Goal: Task Accomplishment & Management: Complete application form

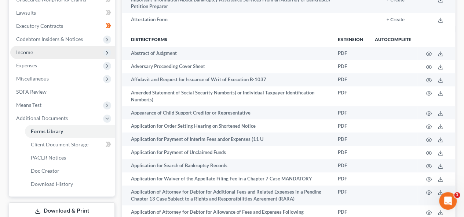
scroll to position [147, 0]
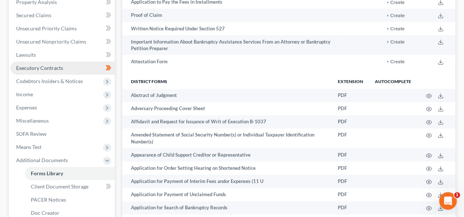
click at [57, 68] on span "Executory Contracts" at bounding box center [39, 68] width 47 height 6
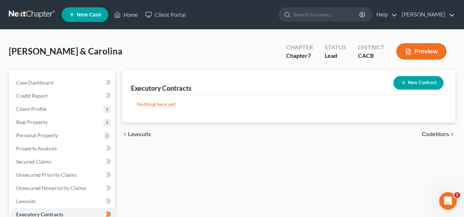
click at [423, 83] on button "New Contract" at bounding box center [418, 83] width 50 height 14
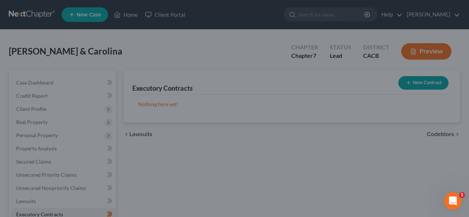
click at [422, 81] on div "New Contract × Contract Type New Lease / Contract New Timeshare Description of …" at bounding box center [234, 108] width 469 height 217
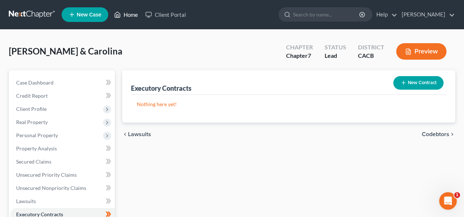
click at [130, 15] on link "Home" at bounding box center [125, 14] width 31 height 13
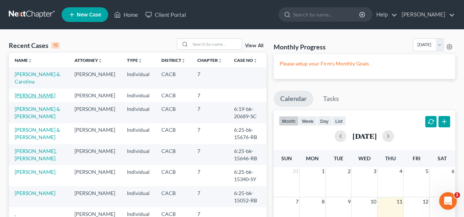
click at [35, 96] on link "[PERSON_NAME]" at bounding box center [35, 95] width 41 height 6
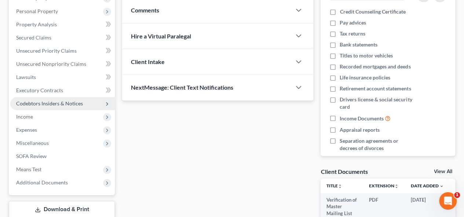
scroll to position [147, 0]
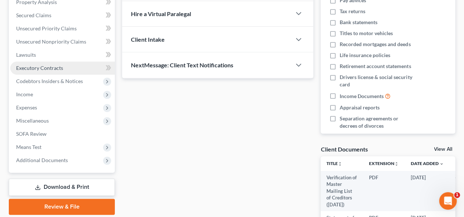
click at [67, 69] on link "Executory Contracts" at bounding box center [62, 68] width 104 height 13
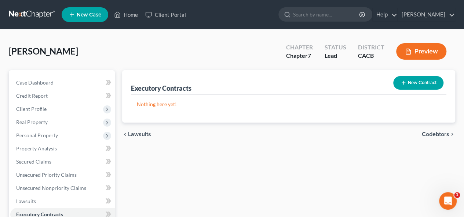
drag, startPoint x: 422, startPoint y: 79, endPoint x: 422, endPoint y: 84, distance: 5.2
click at [422, 84] on button "New Contract" at bounding box center [418, 83] width 50 height 14
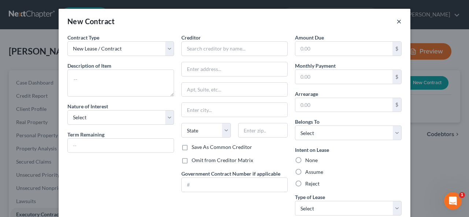
click at [397, 21] on button "×" at bounding box center [399, 21] width 5 height 9
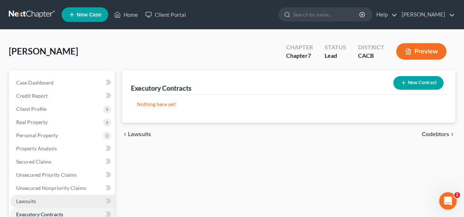
click at [36, 199] on link "Lawsuits" at bounding box center [62, 201] width 104 height 13
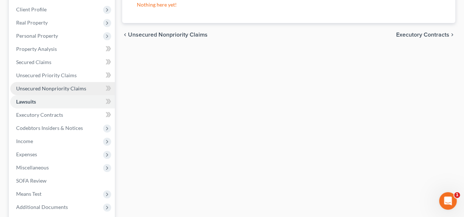
scroll to position [110, 0]
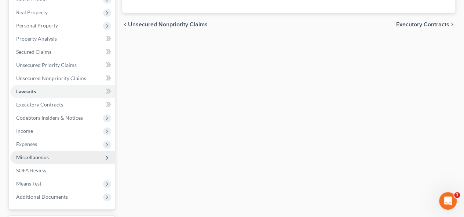
click at [58, 157] on span "Miscellaneous" at bounding box center [62, 157] width 104 height 13
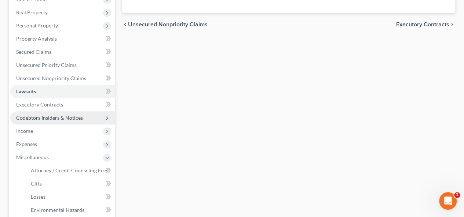
click at [90, 117] on span "Codebtors Insiders & Notices" at bounding box center [62, 117] width 104 height 13
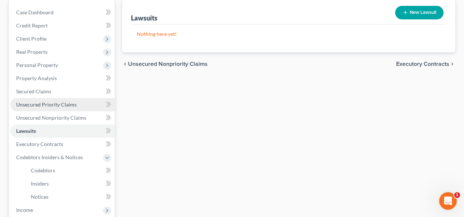
scroll to position [0, 0]
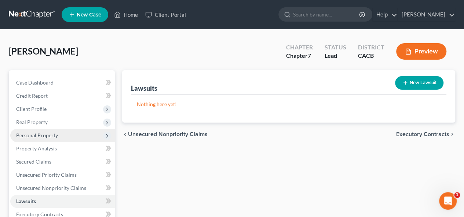
click at [78, 136] on span "Personal Property" at bounding box center [62, 135] width 104 height 13
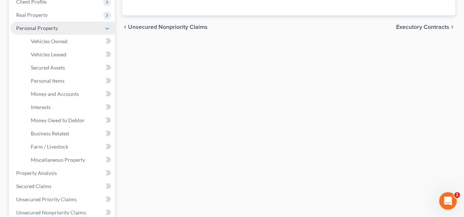
scroll to position [110, 0]
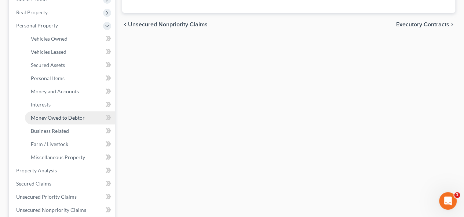
click at [82, 117] on span "Money Owed to Debtor" at bounding box center [58, 118] width 54 height 6
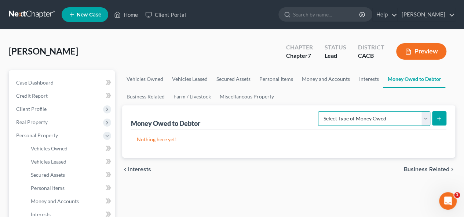
click at [426, 116] on select "Select Type of Money Owed Accounts Receivable Alimony Child Support Claims Agai…" at bounding box center [374, 118] width 112 height 15
click at [426, 117] on select "Select Type of Money Owed Accounts Receivable Alimony Child Support Claims Agai…" at bounding box center [374, 118] width 112 height 15
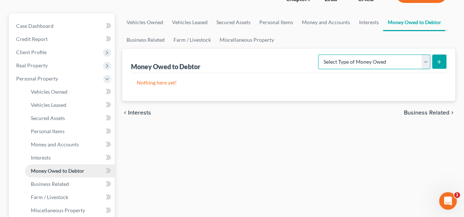
scroll to position [73, 0]
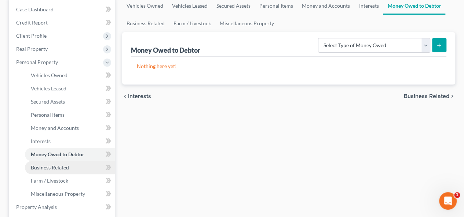
click at [96, 166] on link "Business Related" at bounding box center [70, 167] width 90 height 13
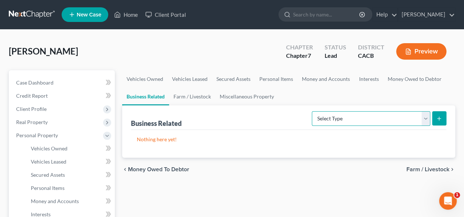
click at [426, 117] on select "Select Type Customer Lists Franchises Inventory Licenses Machinery Office Equip…" at bounding box center [371, 118] width 118 height 15
click at [429, 116] on select "Select Type Customer Lists Franchises Inventory Licenses Machinery Office Equip…" at bounding box center [371, 118] width 118 height 15
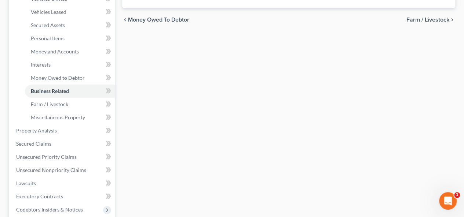
scroll to position [220, 0]
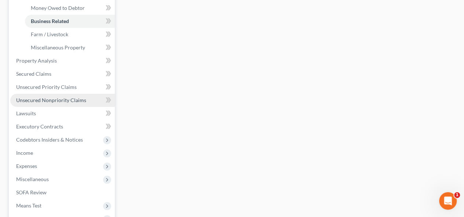
click at [100, 98] on link "Unsecured Nonpriority Claims" at bounding box center [62, 100] width 104 height 13
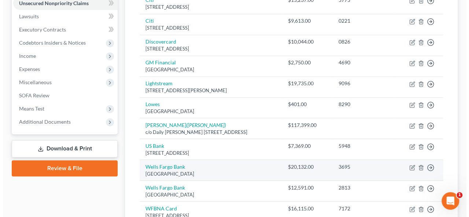
scroll to position [178, 0]
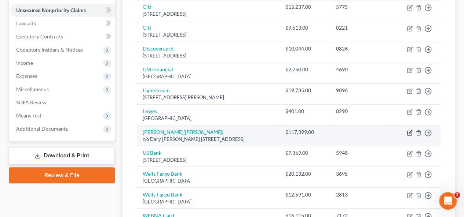
click at [410, 130] on icon "button" at bounding box center [410, 133] width 6 height 6
select select "4"
select select "14"
select select "0"
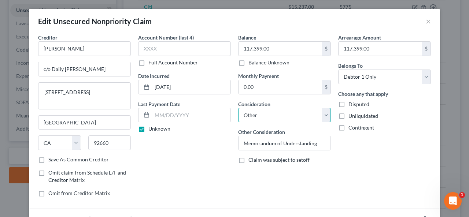
click at [326, 113] on select "Select Cable / Satellite Services Collection Agency Credit Card Debt Debt Couns…" at bounding box center [284, 115] width 93 height 15
click at [323, 112] on select "Select Cable / Satellite Services Collection Agency Credit Card Debt Debt Couns…" at bounding box center [284, 115] width 93 height 15
click at [238, 108] on select "Select Cable / Satellite Services Collection Agency Credit Card Debt Debt Couns…" at bounding box center [284, 115] width 93 height 15
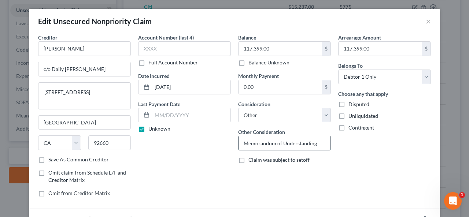
drag, startPoint x: 316, startPoint y: 141, endPoint x: 320, endPoint y: 136, distance: 5.8
click at [316, 141] on input "Memorandum of Understanding" at bounding box center [285, 143] width 92 height 14
click at [327, 113] on select "Select Cable / Satellite Services Collection Agency Credit Card Debt Debt Couns…" at bounding box center [284, 115] width 93 height 15
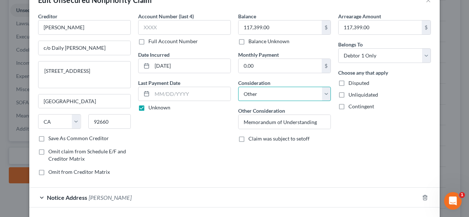
scroll to position [37, 0]
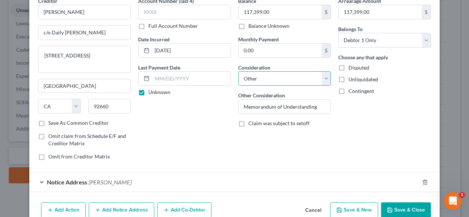
click at [324, 78] on select "Select Cable / Satellite Services Collection Agency Credit Card Debt Debt Couns…" at bounding box center [284, 78] width 93 height 15
click at [238, 71] on select "Select Cable / Satellite Services Collection Agency Credit Card Debt Debt Couns…" at bounding box center [284, 78] width 93 height 15
click at [321, 104] on input "Memorandum of Understanding" at bounding box center [285, 107] width 92 height 14
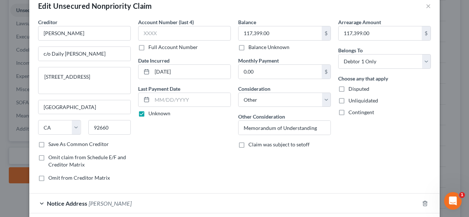
scroll to position [0, 0]
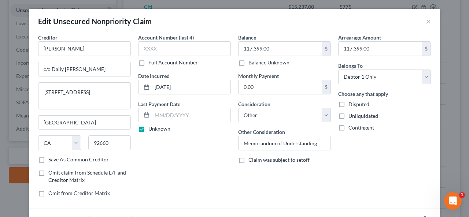
click at [349, 104] on label "Disputed" at bounding box center [359, 104] width 21 height 7
click at [352, 104] on input "Disputed" at bounding box center [354, 103] width 5 height 5
checkbox input "true"
click at [349, 115] on label "Unliquidated" at bounding box center [364, 116] width 30 height 7
click at [352, 115] on input "Unliquidated" at bounding box center [354, 115] width 5 height 5
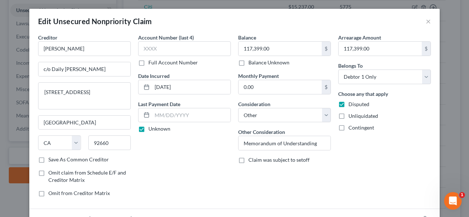
checkbox input "true"
click at [325, 115] on select "Select Cable / Satellite Services Collection Agency Credit Card Debt Debt Couns…" at bounding box center [284, 115] width 93 height 15
click at [317, 143] on input "Memorandum of Understanding" at bounding box center [285, 143] width 92 height 14
drag, startPoint x: 317, startPoint y: 143, endPoint x: 230, endPoint y: 145, distance: 86.9
click at [230, 145] on div "Creditor * [PERSON_NAME] c/o Daily [PERSON_NAME] [STREET_ADDRESS][GEOGRAPHIC_DA…" at bounding box center [234, 118] width 400 height 169
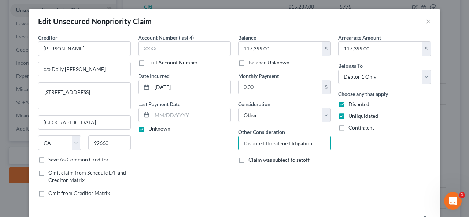
type input "Disputed threatened litigation"
click at [365, 165] on div "Arrearage Amount 117,399.00 $ Belongs To * Select Debtor 1 Only Debtor 2 Only D…" at bounding box center [385, 118] width 100 height 169
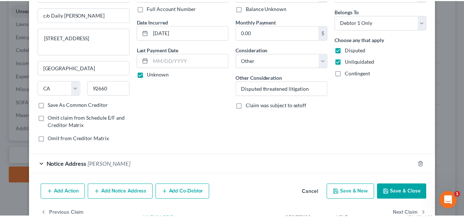
scroll to position [71, 0]
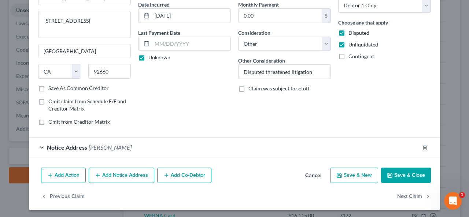
click at [402, 175] on button "Save & Close" at bounding box center [406, 175] width 50 height 15
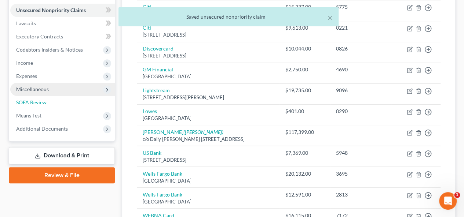
drag, startPoint x: 33, startPoint y: 108, endPoint x: 44, endPoint y: 92, distance: 19.0
click at [33, 107] on link "SOFA Review" at bounding box center [62, 102] width 104 height 13
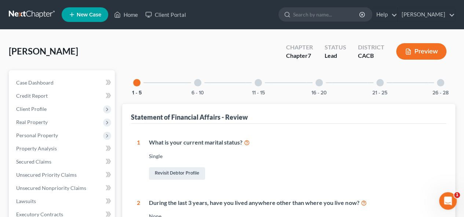
click at [197, 83] on div at bounding box center [197, 82] width 7 height 7
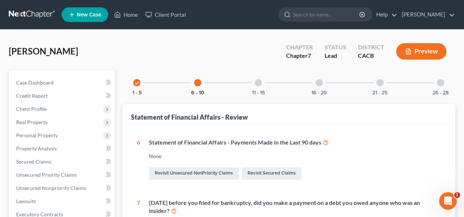
click at [258, 82] on div at bounding box center [257, 82] width 7 height 7
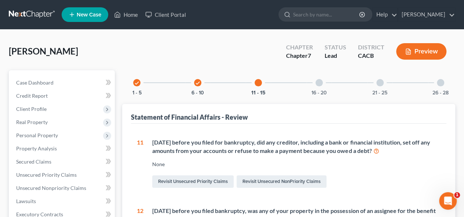
click at [317, 83] on div at bounding box center [318, 82] width 7 height 7
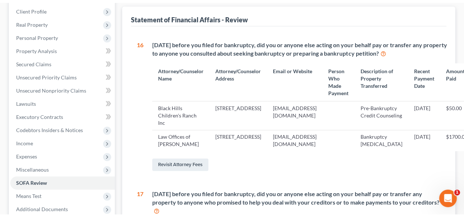
scroll to position [30, 0]
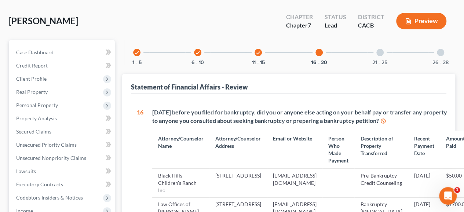
click at [379, 54] on div at bounding box center [379, 52] width 7 height 7
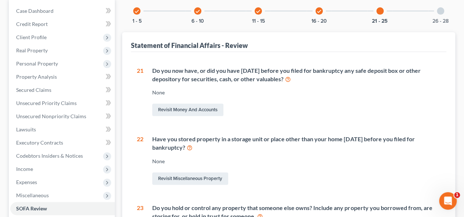
scroll to position [23, 0]
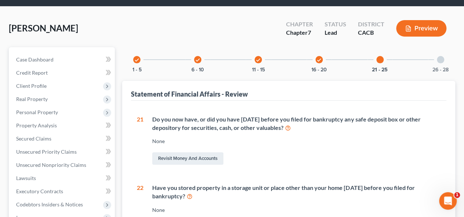
click at [441, 60] on div at bounding box center [440, 59] width 7 height 7
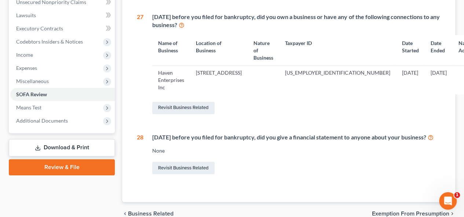
scroll to position [223, 0]
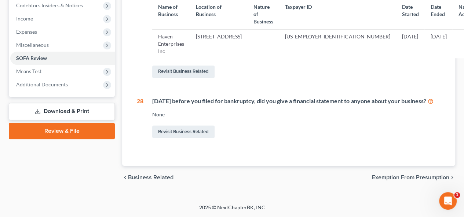
drag, startPoint x: 325, startPoint y: 3, endPoint x: 409, endPoint y: 66, distance: 104.9
click at [405, 76] on div "26 Have you been a party in any judicial or administrative proceeding under any…" at bounding box center [289, 28] width 304 height 224
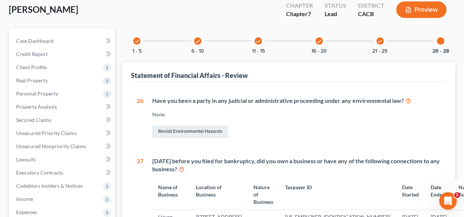
scroll to position [40, 0]
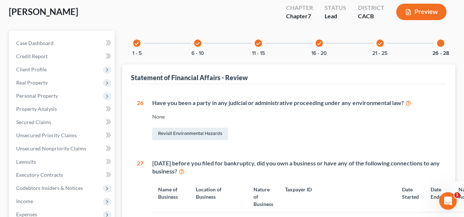
drag, startPoint x: 252, startPoint y: 51, endPoint x: 261, endPoint y: 45, distance: 10.8
click at [252, 52] on div "check 11 - 15" at bounding box center [258, 43] width 25 height 25
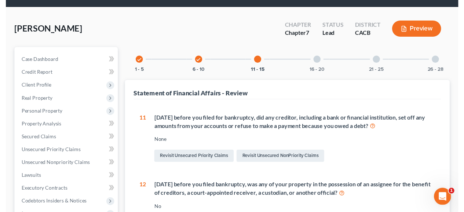
scroll to position [0, 0]
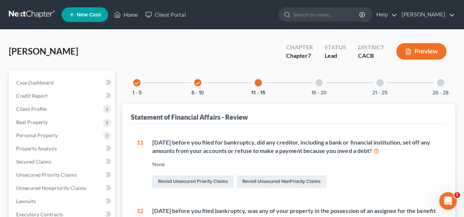
click at [318, 83] on div at bounding box center [318, 82] width 7 height 7
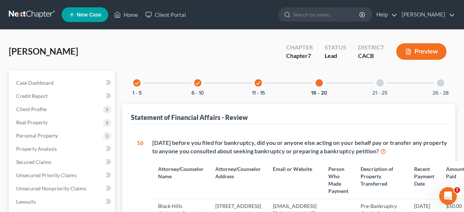
drag, startPoint x: 327, startPoint y: 82, endPoint x: 314, endPoint y: 88, distance: 13.6
click at [315, 88] on div "16 - 20" at bounding box center [318, 82] width 25 height 25
click at [320, 82] on div at bounding box center [318, 82] width 7 height 7
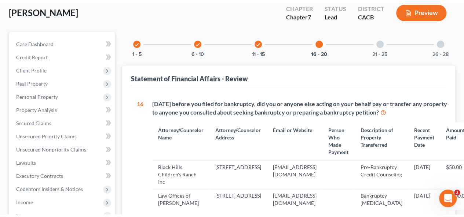
scroll to position [37, 0]
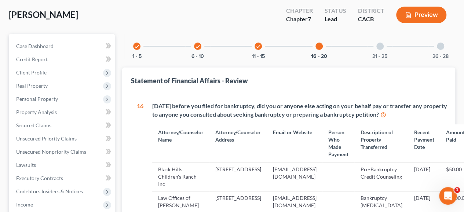
click at [257, 45] on icon "check" at bounding box center [257, 46] width 5 height 5
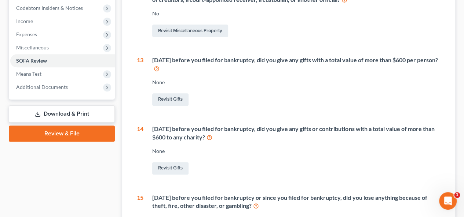
scroll to position [0, 0]
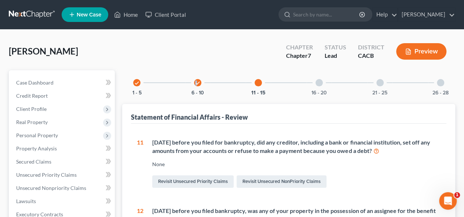
drag, startPoint x: 195, startPoint y: 85, endPoint x: 198, endPoint y: 82, distance: 4.4
click at [195, 85] on icon "check" at bounding box center [197, 83] width 5 height 5
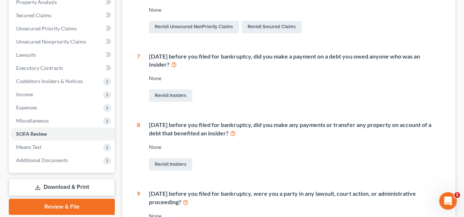
scroll to position [316, 0]
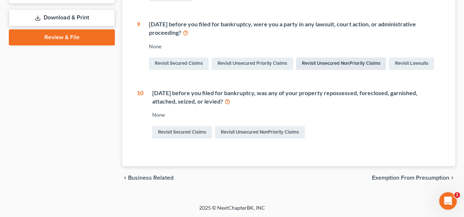
click at [343, 61] on link "Revisit Unsecured NonPriority Claims" at bounding box center [341, 64] width 90 height 12
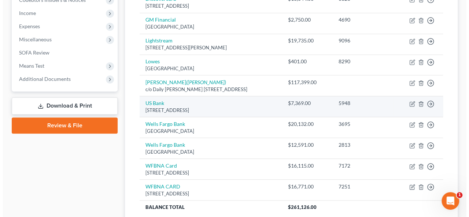
scroll to position [215, 0]
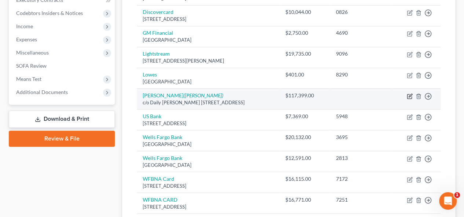
click at [410, 94] on icon "button" at bounding box center [410, 96] width 6 height 6
select select "4"
select select "14"
select select "0"
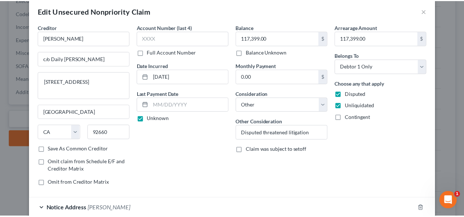
scroll to position [0, 0]
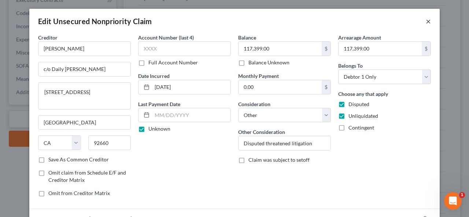
click at [426, 20] on button "×" at bounding box center [428, 21] width 5 height 9
